Goal: Transaction & Acquisition: Subscribe to service/newsletter

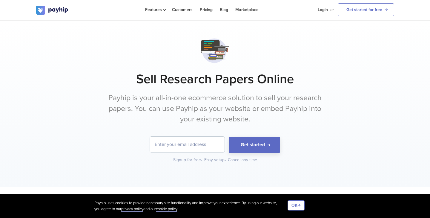
scroll to position [0, 0]
click at [208, 10] on link "Pricing" at bounding box center [206, 9] width 13 height 19
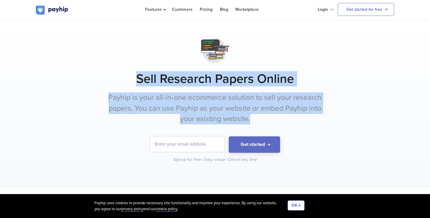
drag, startPoint x: 138, startPoint y: 79, endPoint x: 254, endPoint y: 119, distance: 122.8
click at [254, 119] on div "Sell Research Papers Online Payhip is your all-in-one ecommerce solution to sel…" at bounding box center [215, 98] width 358 height 127
copy div "Sell Research Papers Online Payhip is your all-in-one ecommerce solution to sel…"
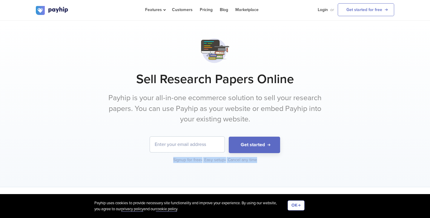
drag, startPoint x: 173, startPoint y: 160, endPoint x: 254, endPoint y: 164, distance: 80.4
click at [254, 164] on div "Sell Research Papers Online Payhip is your all-in-one ecommerce solution to sel…" at bounding box center [215, 104] width 430 height 166
copy div "Signup for free • Easy setup • Cancel any time"
click at [253, 143] on button "Get started" at bounding box center [254, 144] width 51 height 16
click at [218, 176] on div "Sell Research Papers Online Payhip is your all-in-one ecommerce solution to sel…" at bounding box center [215, 104] width 430 height 166
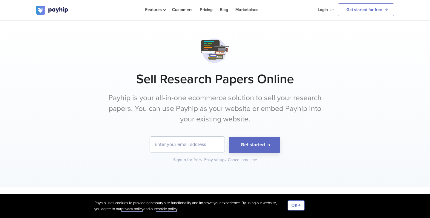
click at [206, 8] on link "Pricing" at bounding box center [206, 9] width 13 height 19
